Goal: Transaction & Acquisition: Purchase product/service

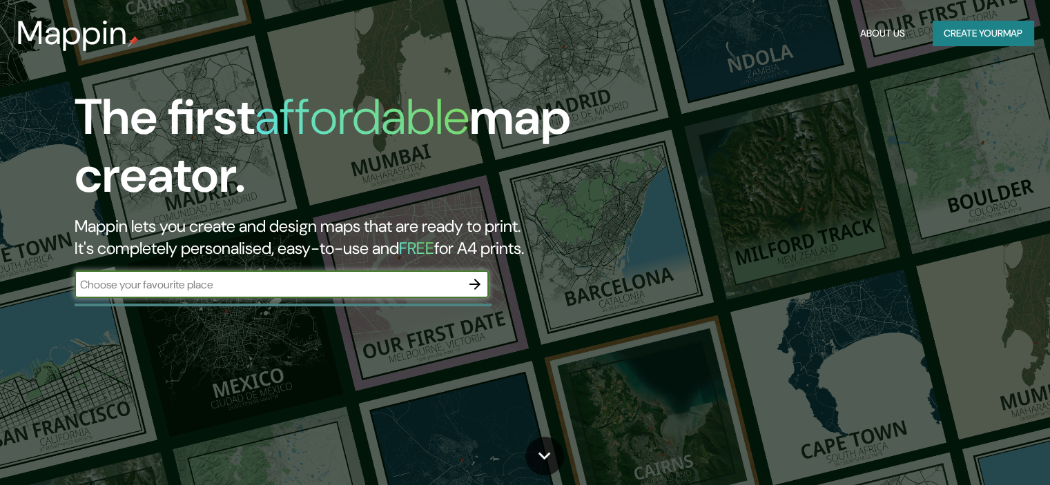
click at [274, 286] on input "text" at bounding box center [268, 285] width 387 height 16
type input "[GEOGRAPHIC_DATA]"
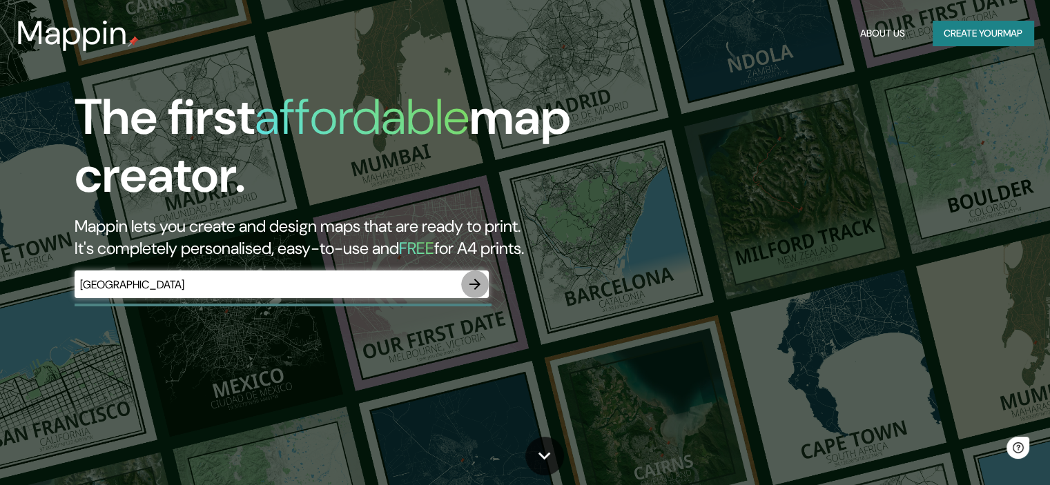
click at [478, 291] on icon "button" at bounding box center [475, 284] width 17 height 17
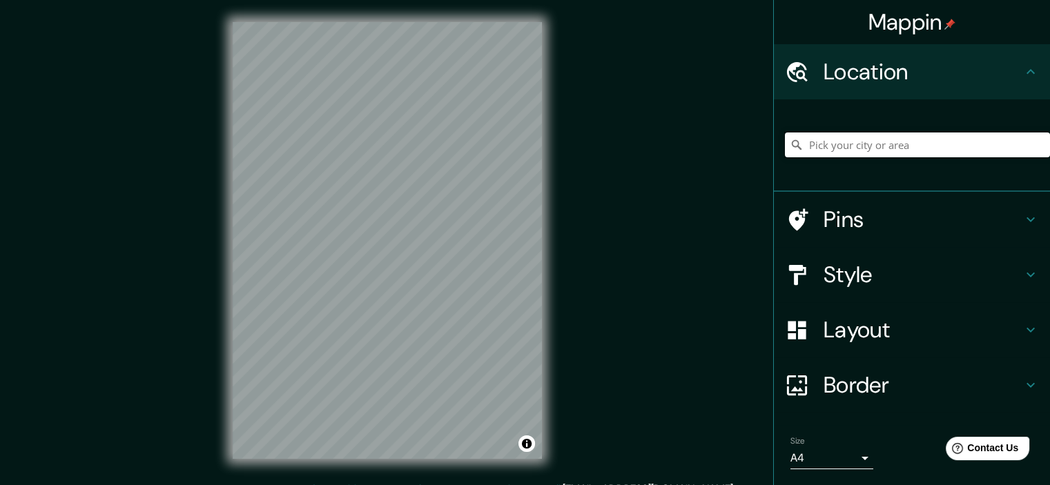
click at [823, 148] on input "Pick your city or area" at bounding box center [917, 145] width 265 height 25
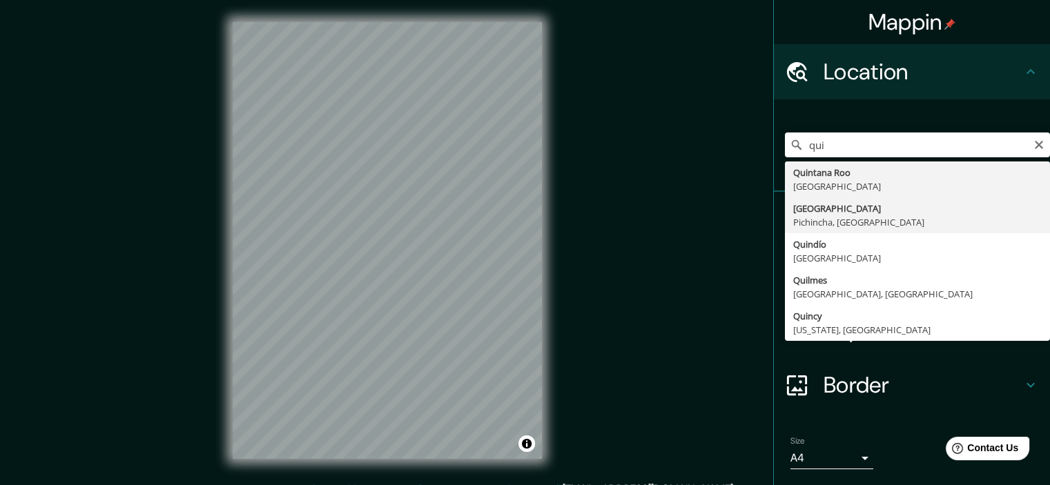
type input "[GEOGRAPHIC_DATA], [GEOGRAPHIC_DATA], [GEOGRAPHIC_DATA]"
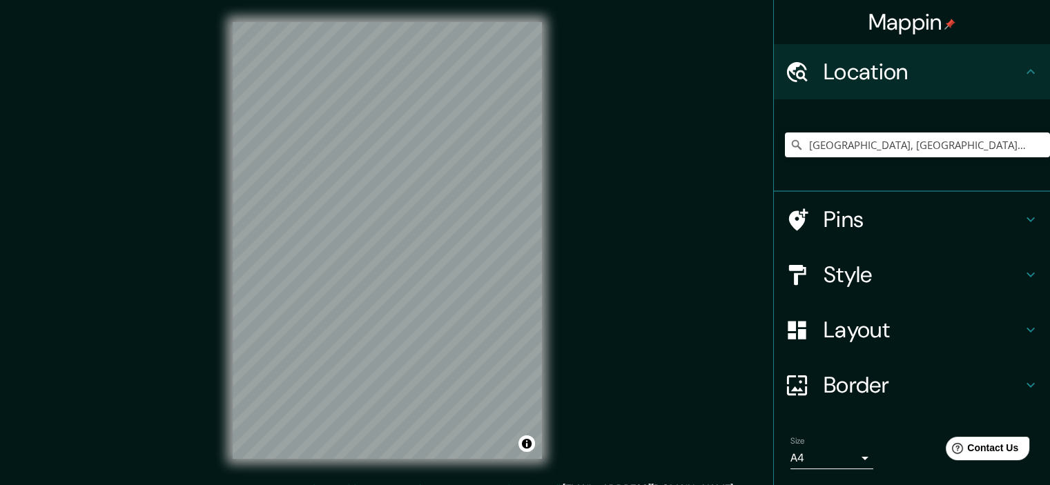
click at [856, 267] on h4 "Style" at bounding box center [923, 275] width 199 height 28
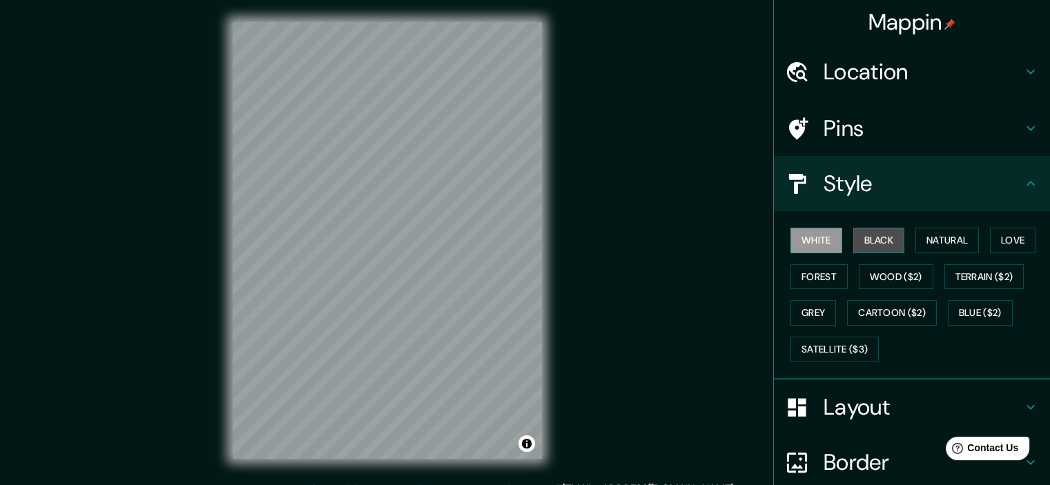
click at [878, 240] on button "Black" at bounding box center [879, 241] width 52 height 26
click at [809, 272] on button "Forest" at bounding box center [819, 277] width 57 height 26
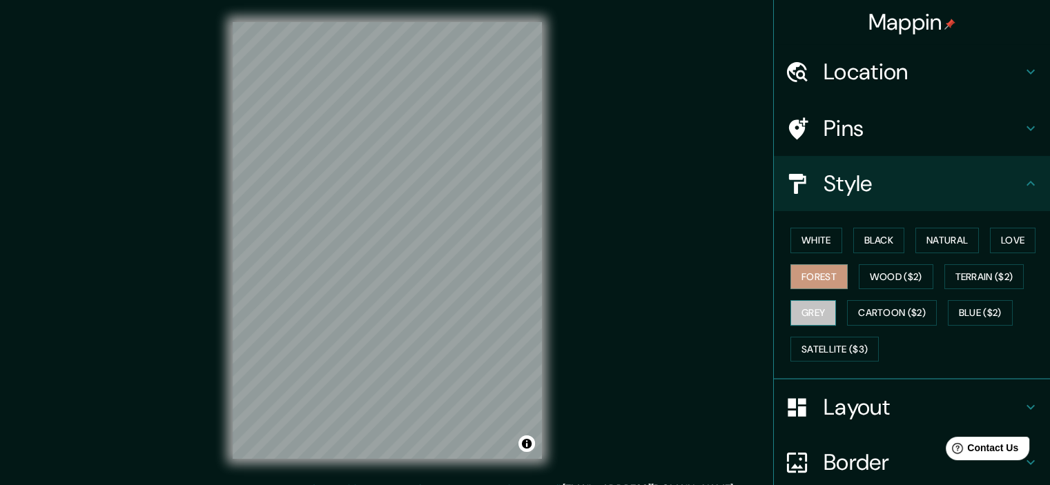
click at [813, 307] on button "Grey" at bounding box center [814, 313] width 46 height 26
click at [866, 309] on button "Cartoon ($2)" at bounding box center [892, 313] width 90 height 26
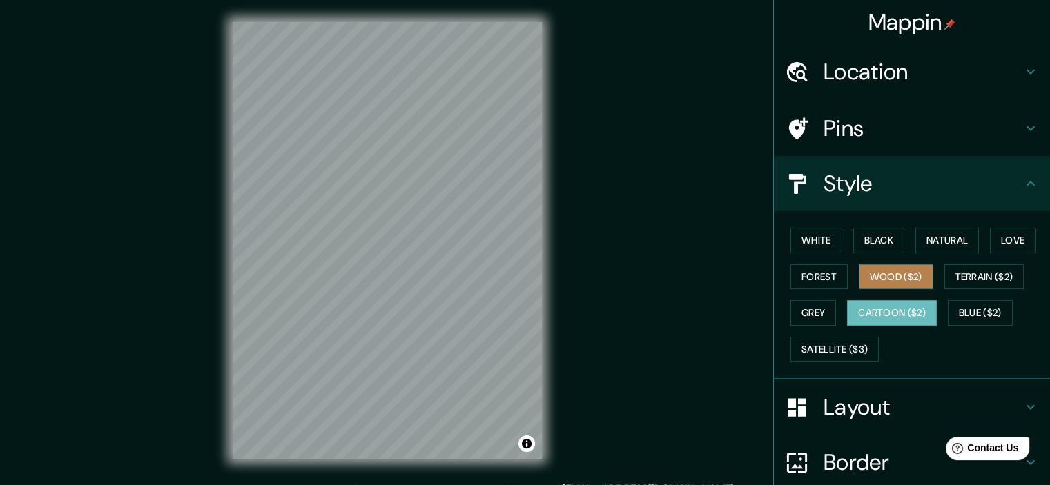
click at [901, 280] on button "Wood ($2)" at bounding box center [896, 277] width 75 height 26
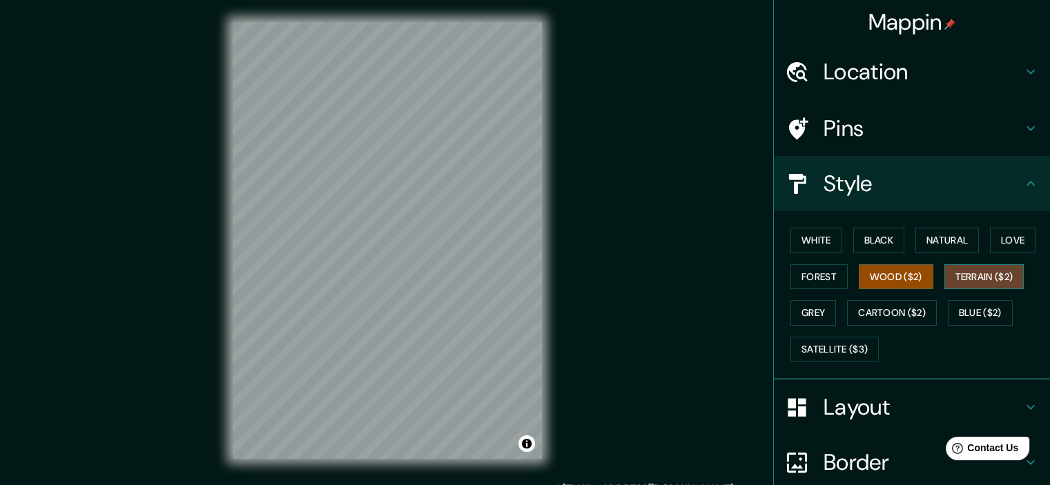
click at [968, 270] on button "Terrain ($2)" at bounding box center [985, 277] width 80 height 26
click at [980, 311] on button "Blue ($2)" at bounding box center [980, 313] width 65 height 26
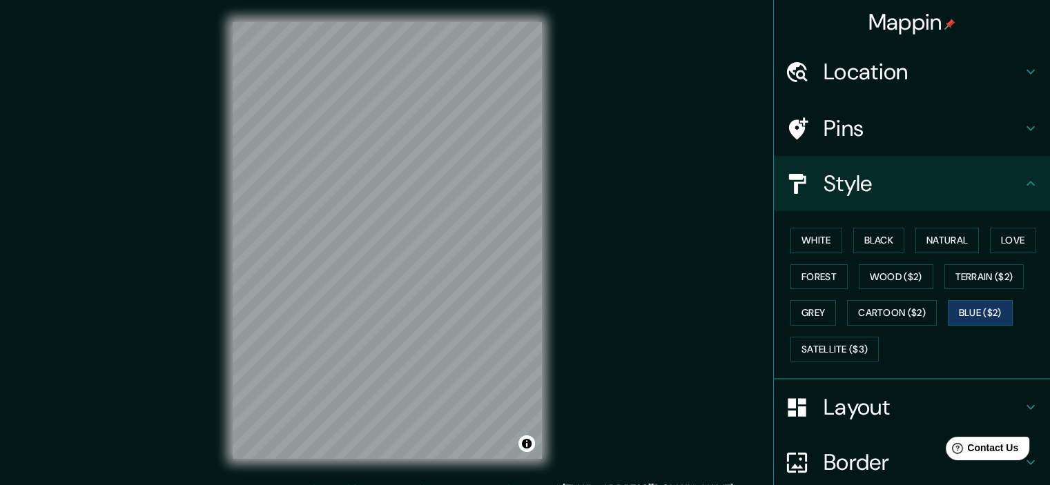
click at [1001, 226] on div "White Black Natural Love Forest Wood ($2) Terrain ($2) Grey Cartoon ($2) Blue (…" at bounding box center [917, 294] width 265 height 145
click at [1007, 235] on button "Love" at bounding box center [1013, 241] width 46 height 26
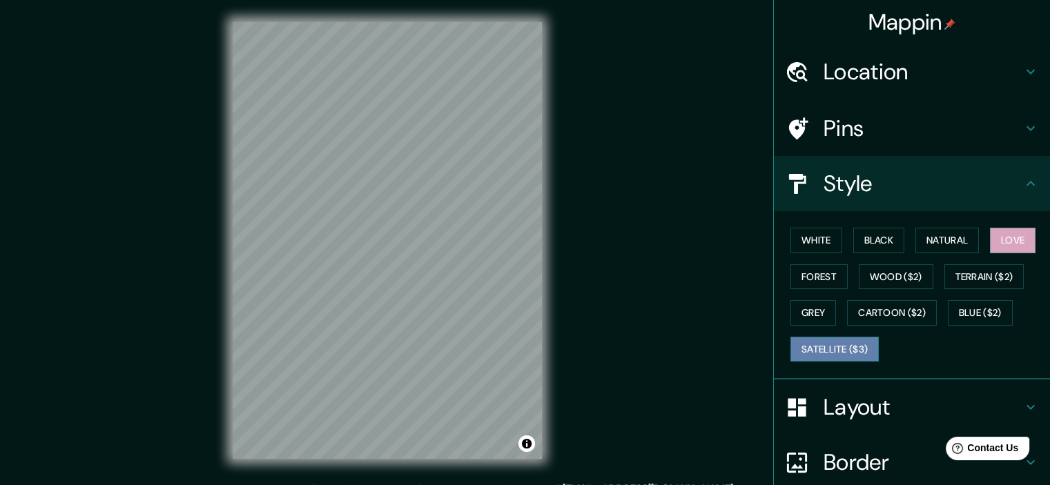
click at [820, 345] on button "Satellite ($3)" at bounding box center [835, 350] width 88 height 26
click at [895, 244] on button "Black" at bounding box center [879, 241] width 52 height 26
click at [826, 344] on button "Satellite ($3)" at bounding box center [835, 350] width 88 height 26
click at [869, 240] on button "Black" at bounding box center [879, 241] width 52 height 26
click at [847, 349] on button "Satellite ($3)" at bounding box center [835, 350] width 88 height 26
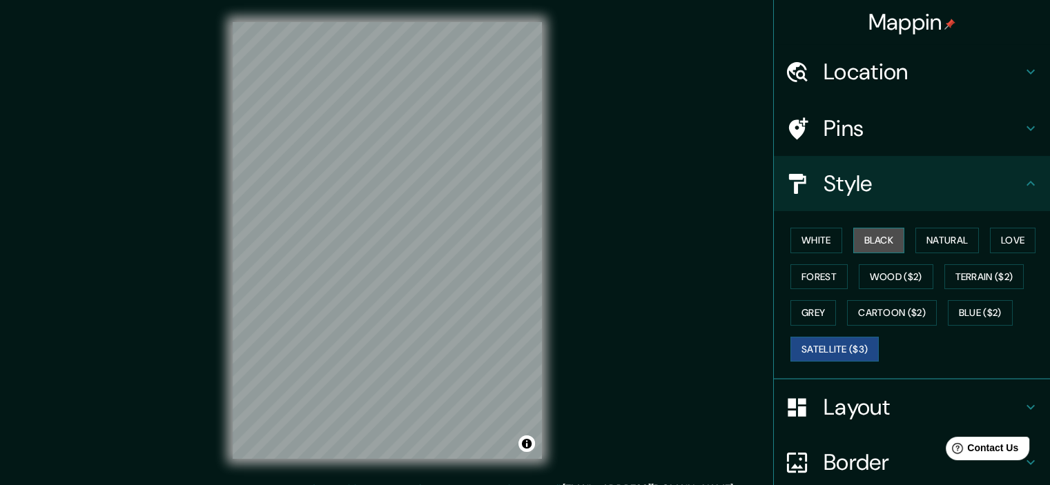
click at [863, 237] on button "Black" at bounding box center [879, 241] width 52 height 26
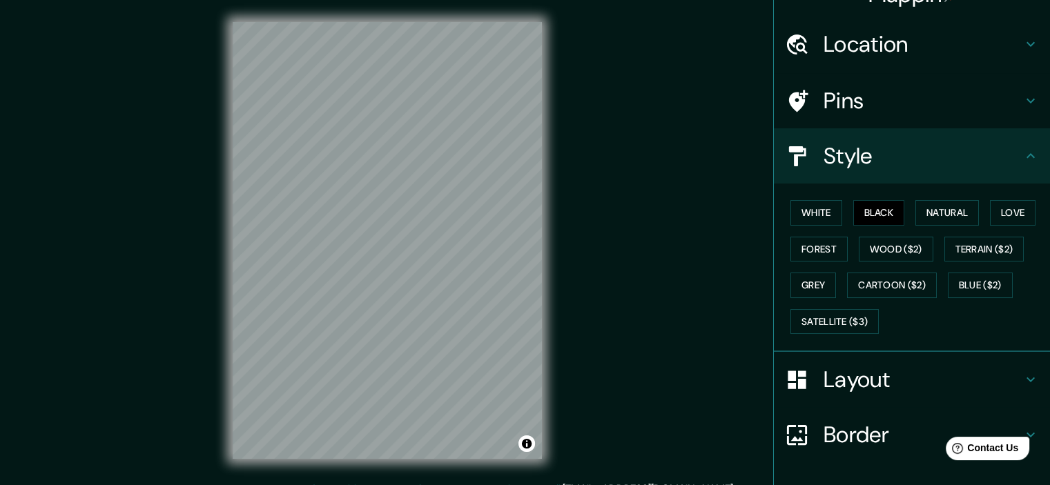
scroll to position [117, 0]
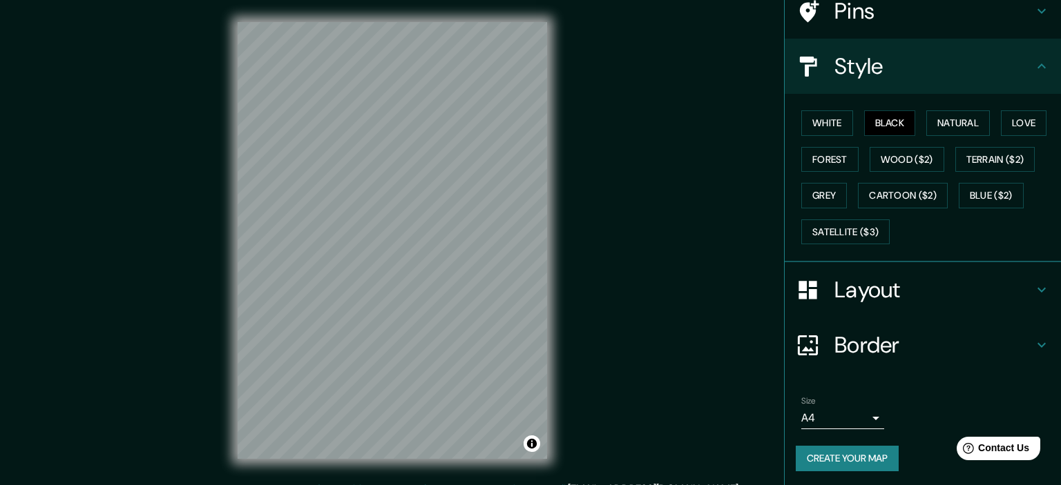
click at [847, 405] on body "Mappin Location [GEOGRAPHIC_DATA], [GEOGRAPHIC_DATA], [GEOGRAPHIC_DATA] Pins St…" at bounding box center [530, 242] width 1061 height 485
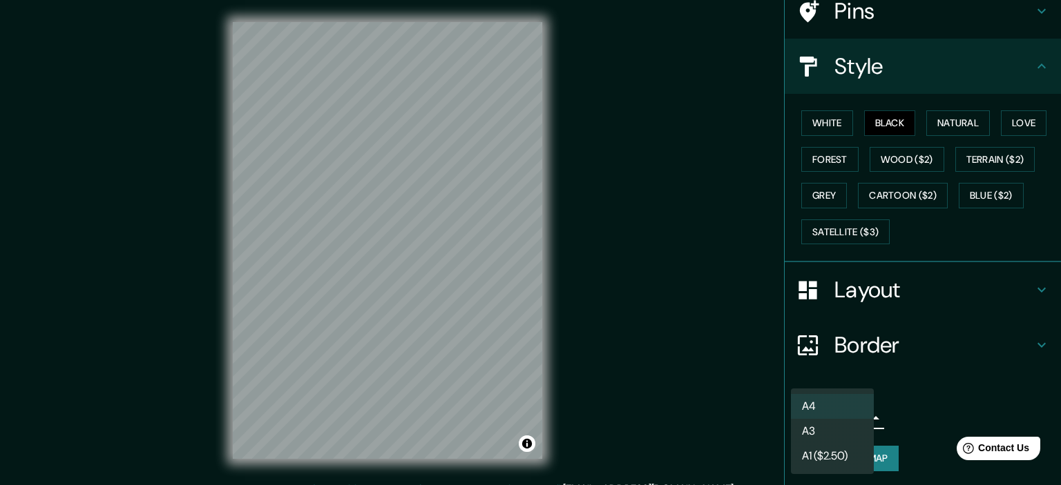
click at [847, 432] on li "A3" at bounding box center [832, 431] width 83 height 25
type input "a4"
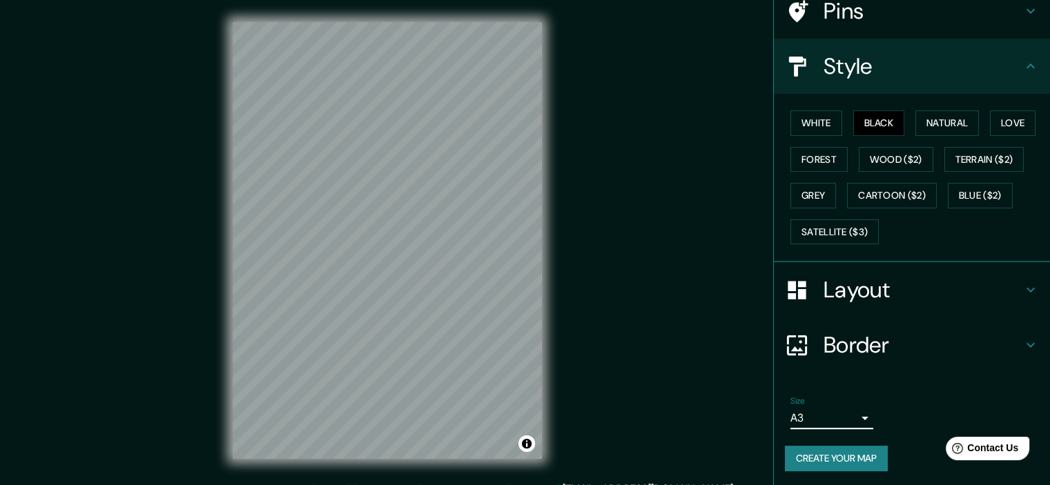
click at [856, 458] on button "Create your map" at bounding box center [836, 459] width 103 height 26
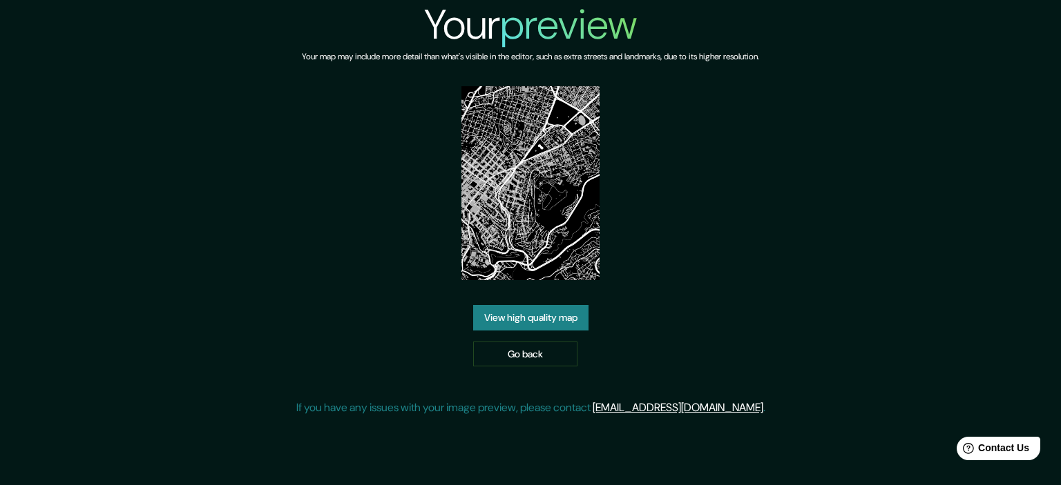
click at [560, 318] on link "View high quality map" at bounding box center [530, 318] width 115 height 26
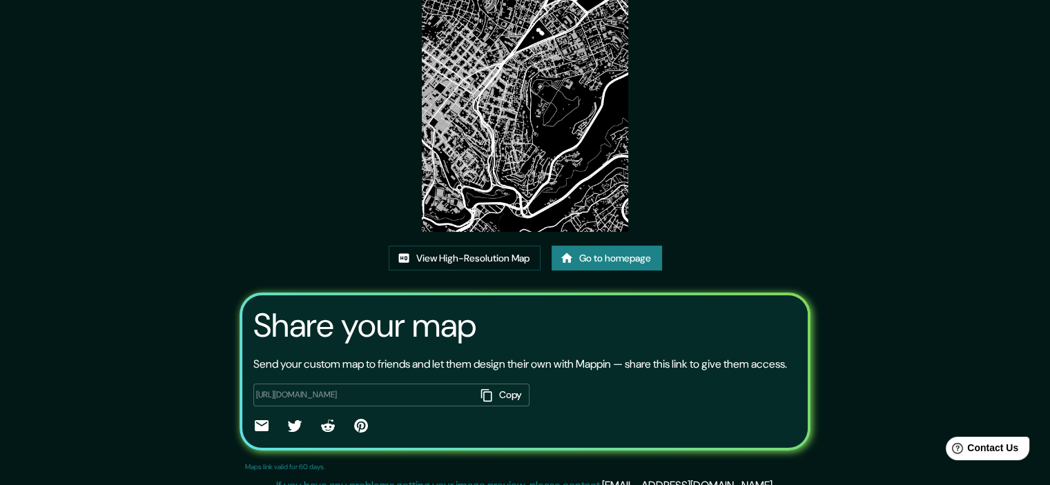
scroll to position [151, 0]
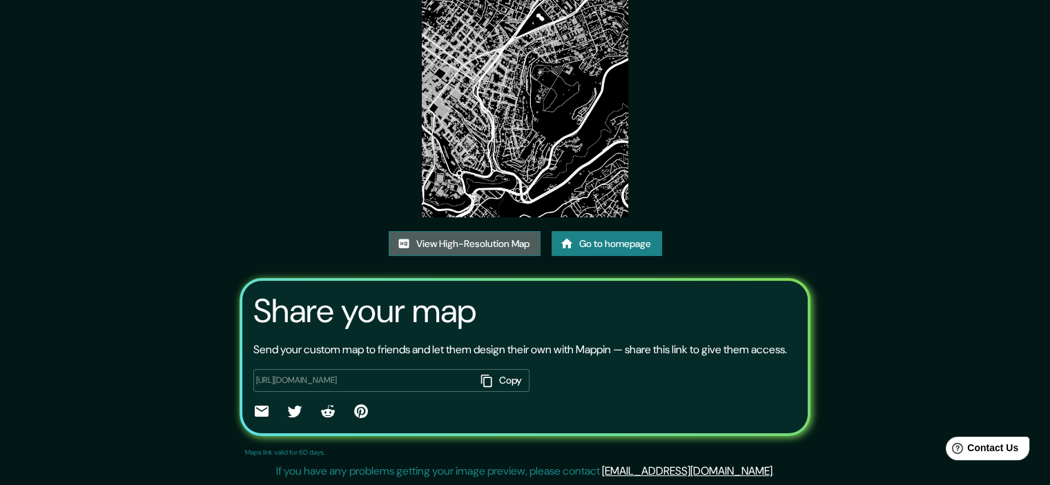
click at [517, 231] on link "View High-Resolution Map" at bounding box center [465, 244] width 152 height 26
